Goal: Information Seeking & Learning: Learn about a topic

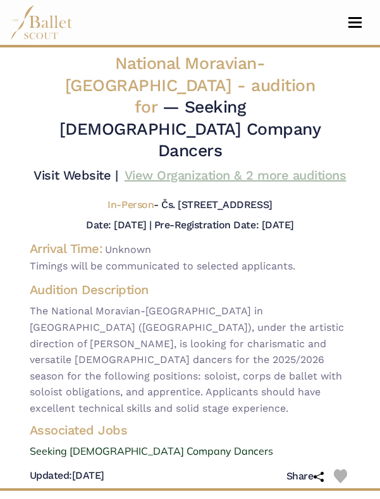
drag, startPoint x: 250, startPoint y: 205, endPoint x: 258, endPoint y: 147, distance: 58.1
click at [258, 147] on div "National Moravian-[GEOGRAPHIC_DATA] - audition for — Seeking [DEMOGRAPHIC_DATA]…" at bounding box center [190, 269] width 341 height 435
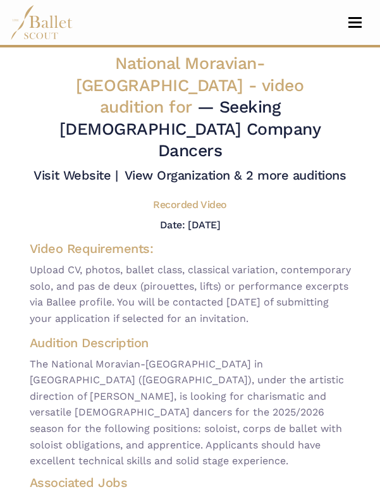
drag, startPoint x: 260, startPoint y: 202, endPoint x: 274, endPoint y: 194, distance: 15.6
click at [274, 217] on div "Date: Aug. 13, 2025" at bounding box center [190, 225] width 341 height 16
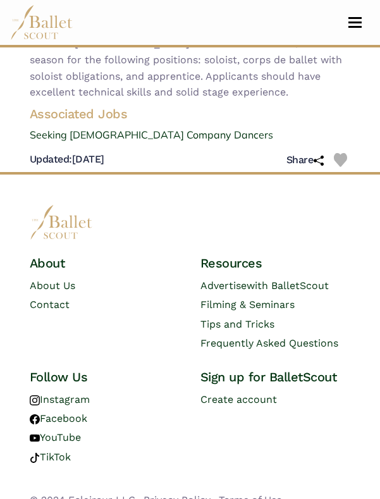
scroll to position [368, 0]
